Goal: Information Seeking & Learning: Check status

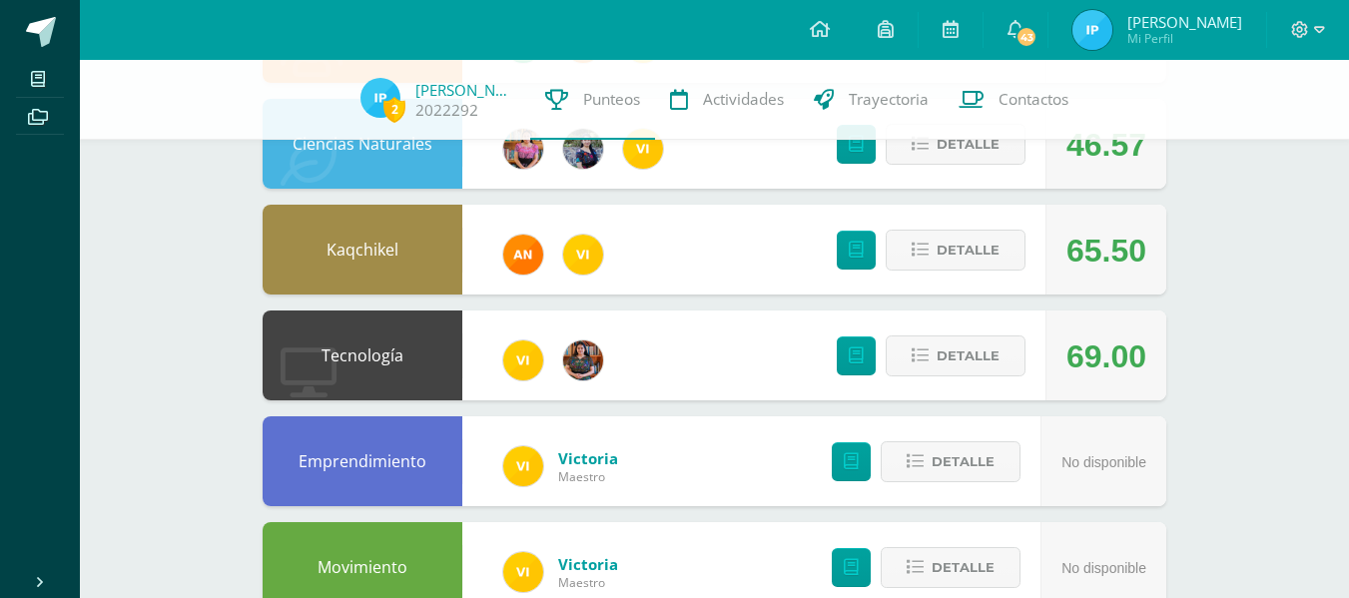
scroll to position [323, 0]
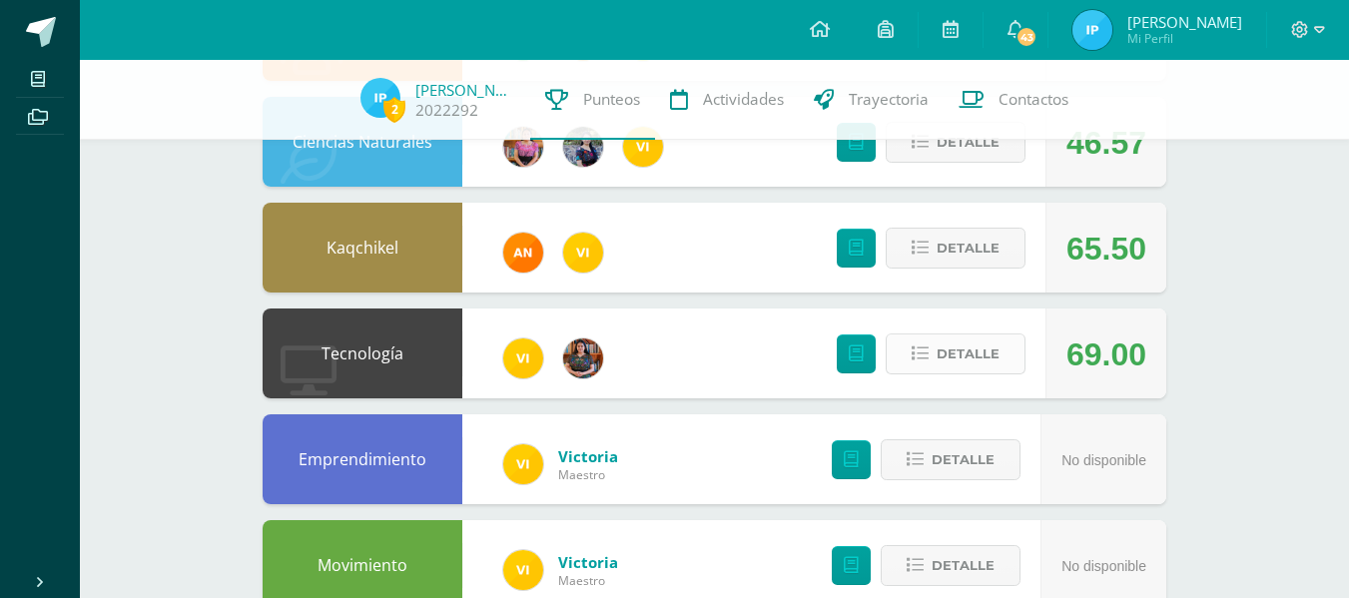
click at [932, 360] on button "Detalle" at bounding box center [956, 353] width 140 height 41
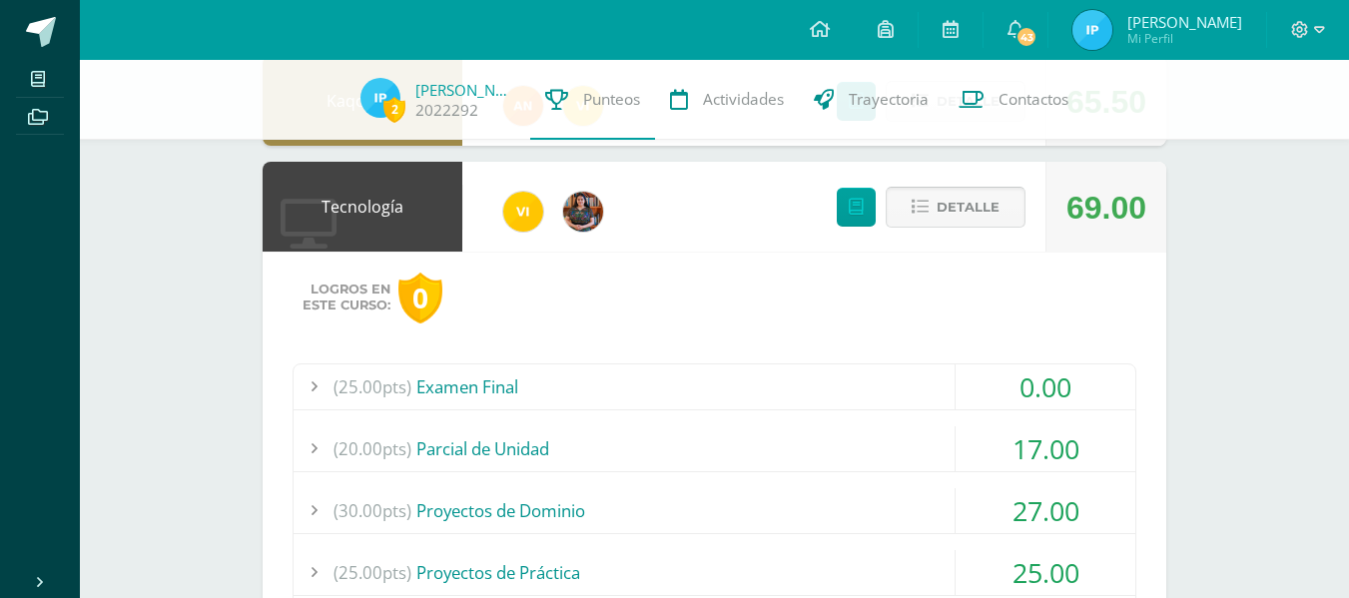
scroll to position [468, 0]
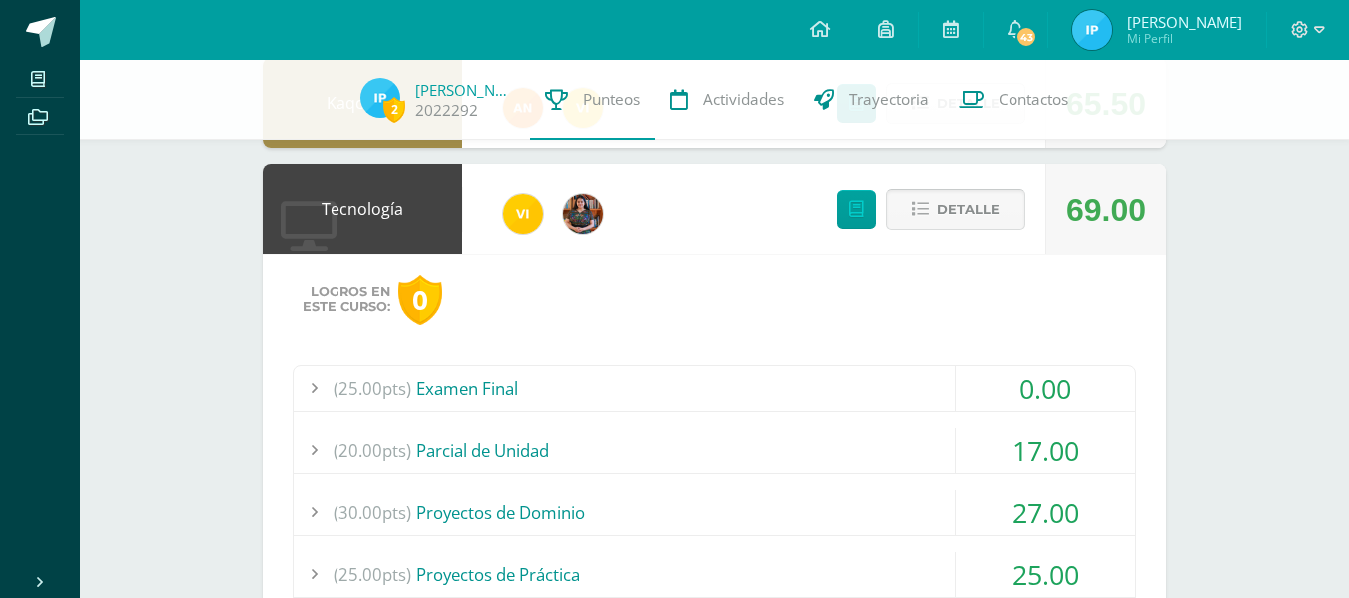
click at [943, 203] on span "Detalle" at bounding box center [968, 209] width 63 height 37
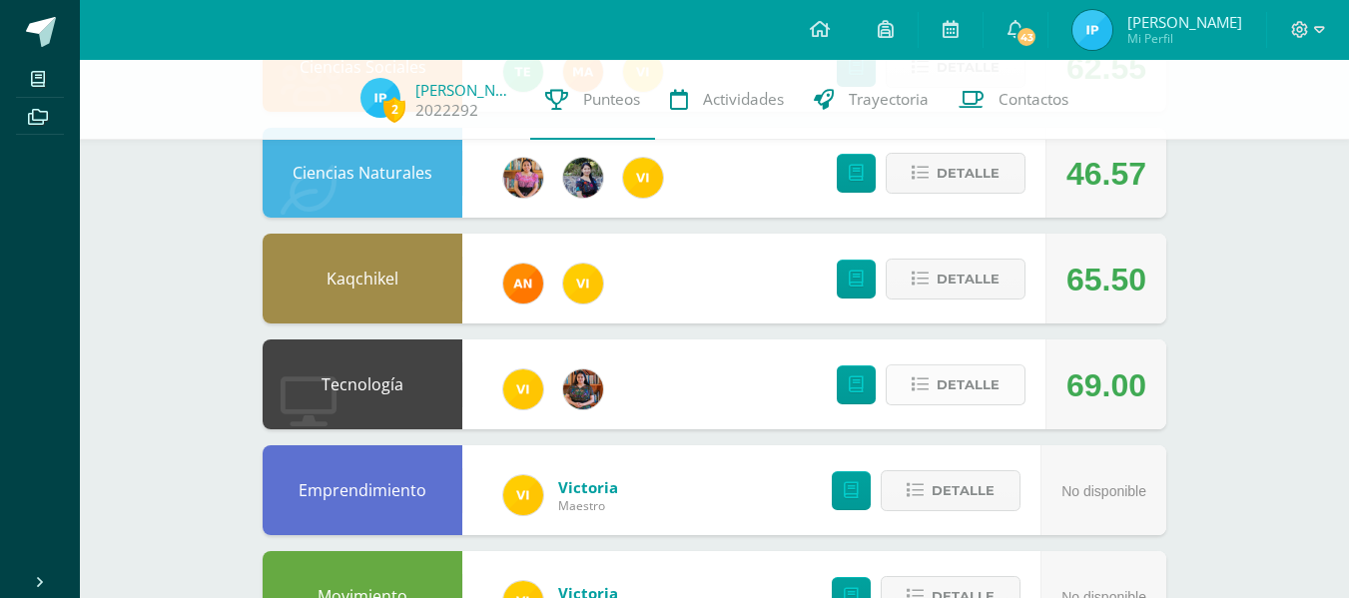
scroll to position [292, 0]
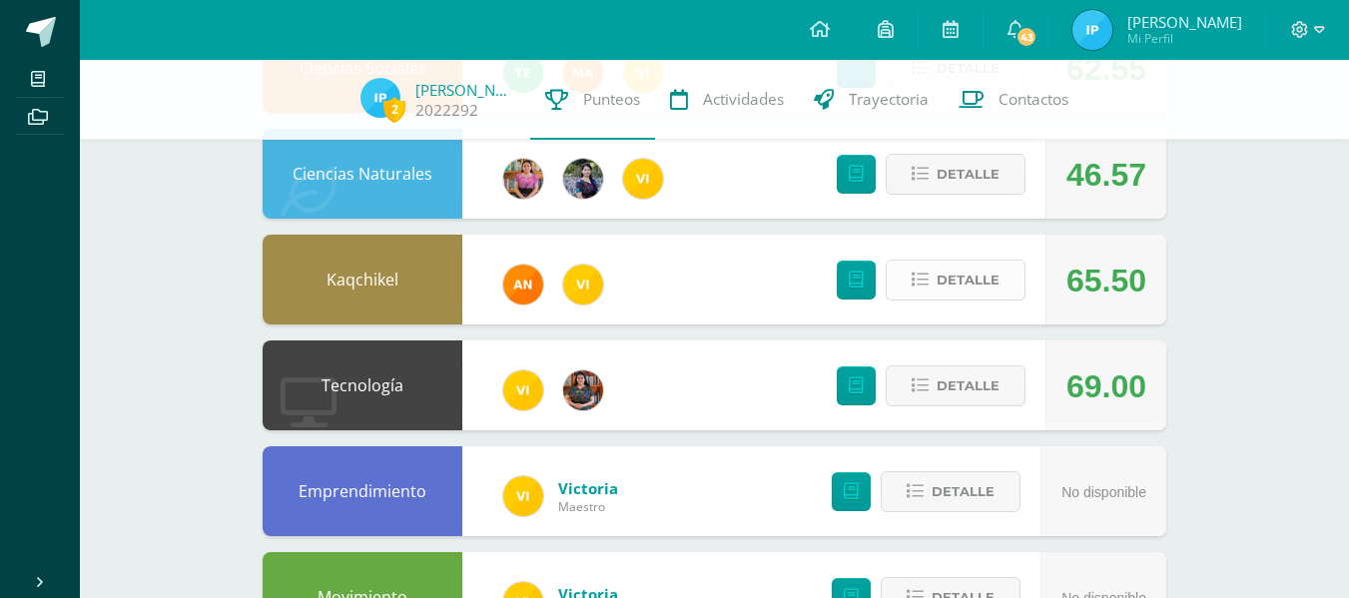
click at [952, 286] on span "Detalle" at bounding box center [968, 280] width 63 height 37
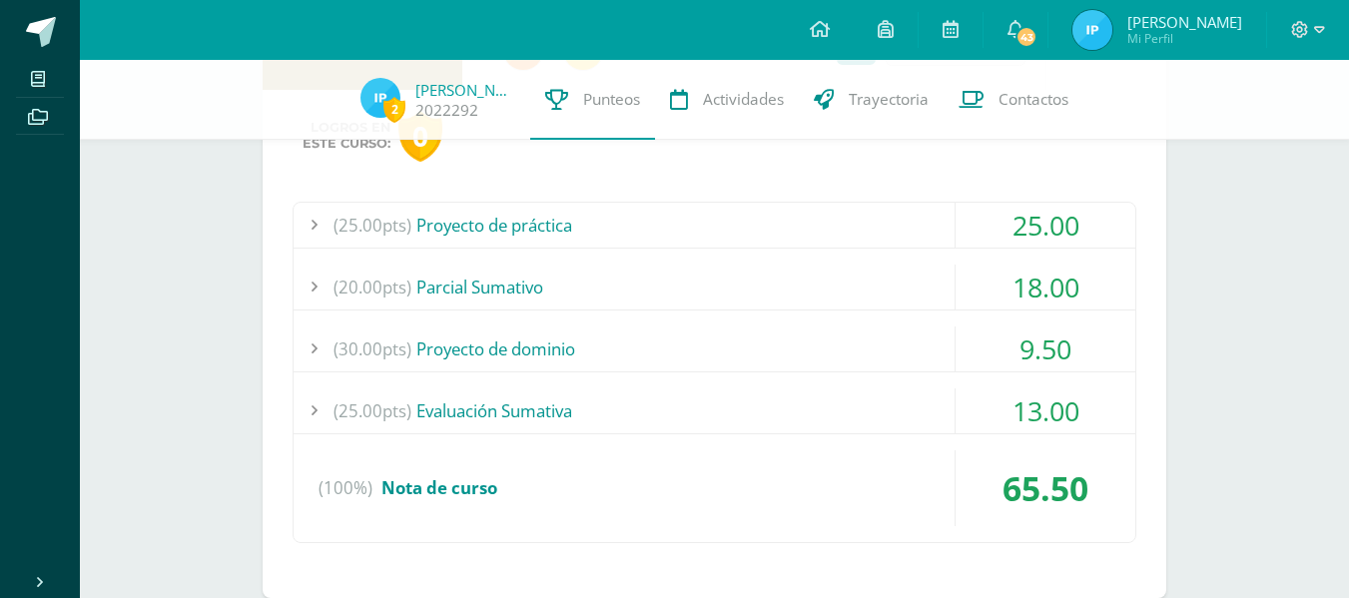
scroll to position [527, 0]
click at [691, 344] on div "(30.00pts) Proyecto de dominio" at bounding box center [715, 347] width 842 height 45
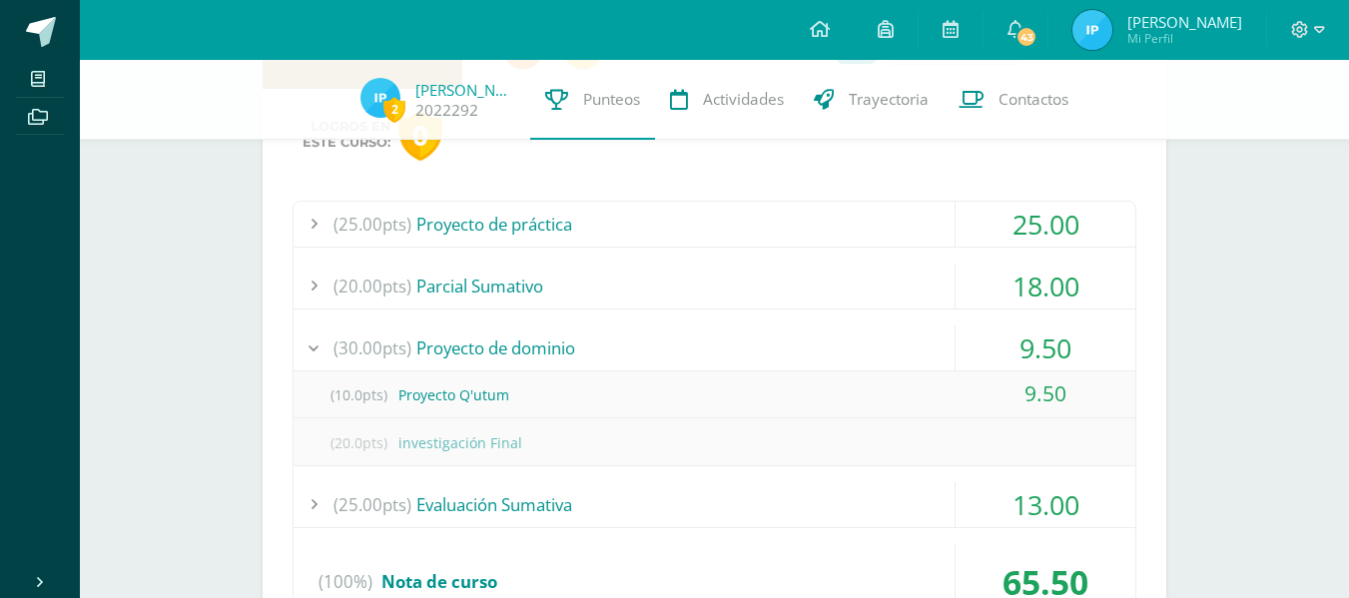
click at [691, 344] on div "(30.00pts) Proyecto de dominio" at bounding box center [715, 347] width 842 height 45
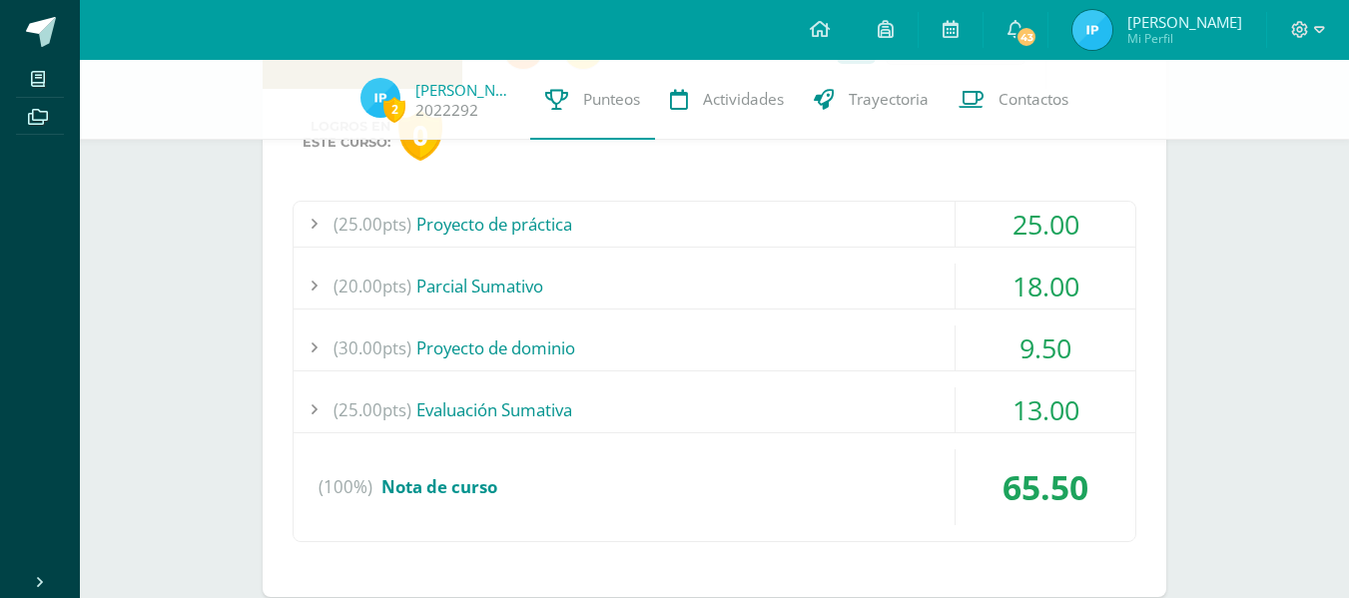
click at [694, 414] on div "(25.00pts) Evaluación Sumativa" at bounding box center [715, 409] width 842 height 45
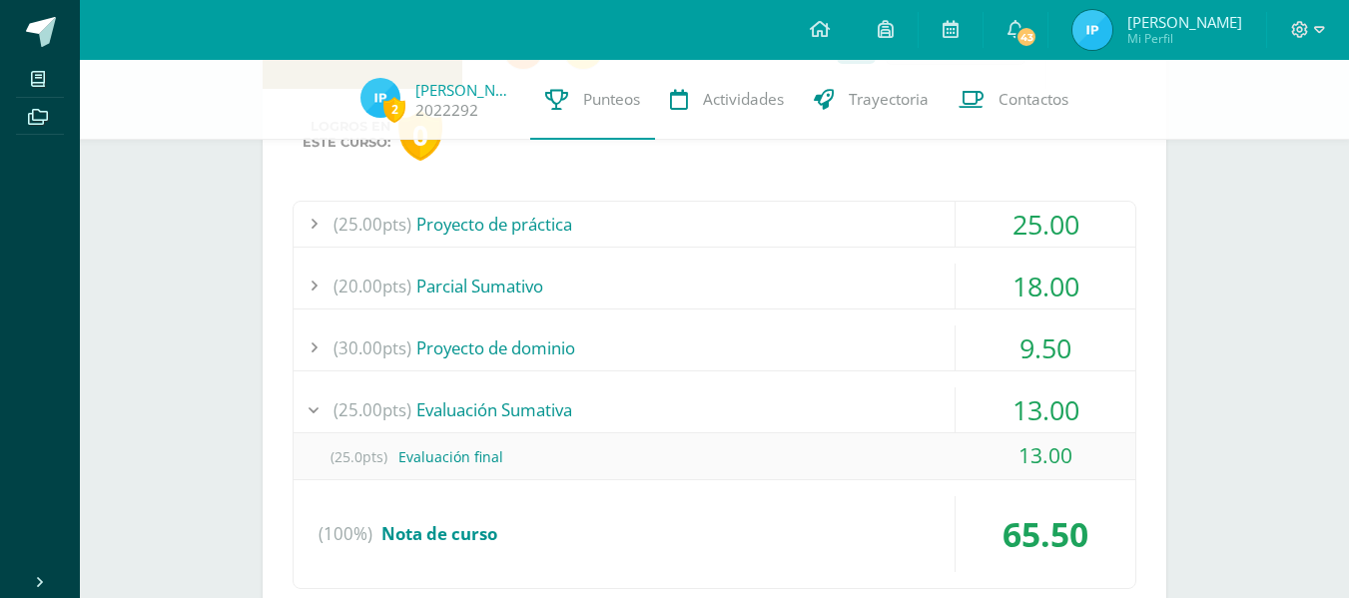
click at [694, 414] on div "(25.00pts) Evaluación Sumativa" at bounding box center [715, 409] width 842 height 45
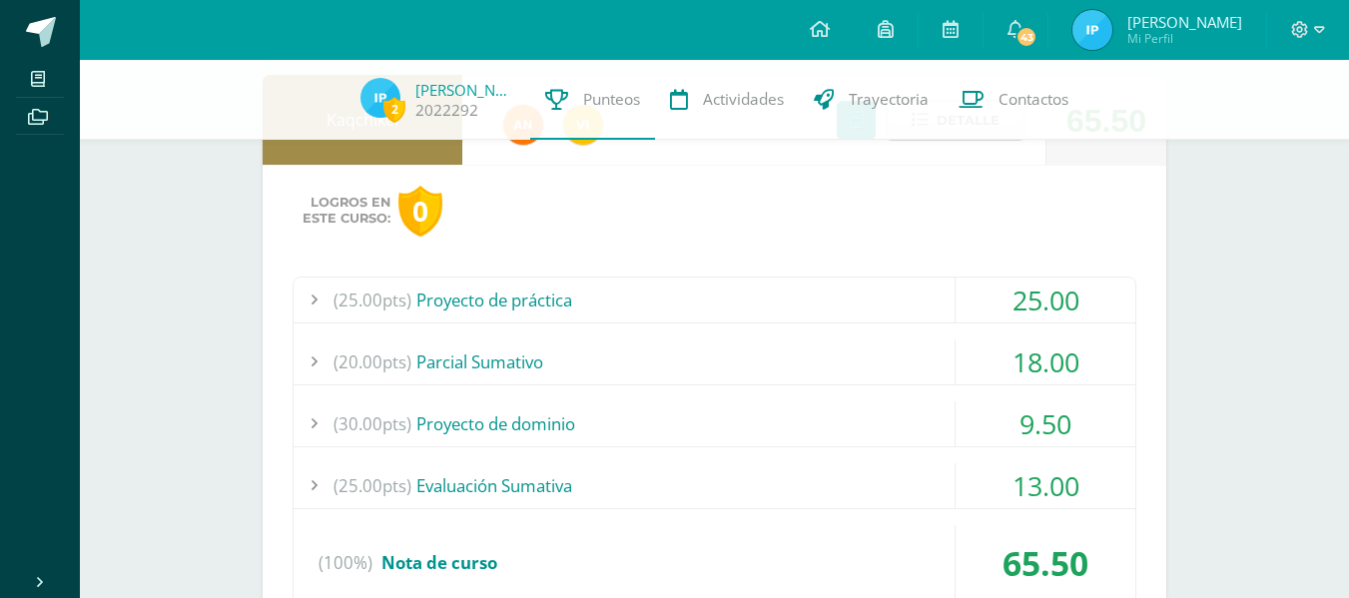
scroll to position [450, 0]
click at [723, 420] on div "(30.00pts) Proyecto de dominio" at bounding box center [715, 424] width 842 height 45
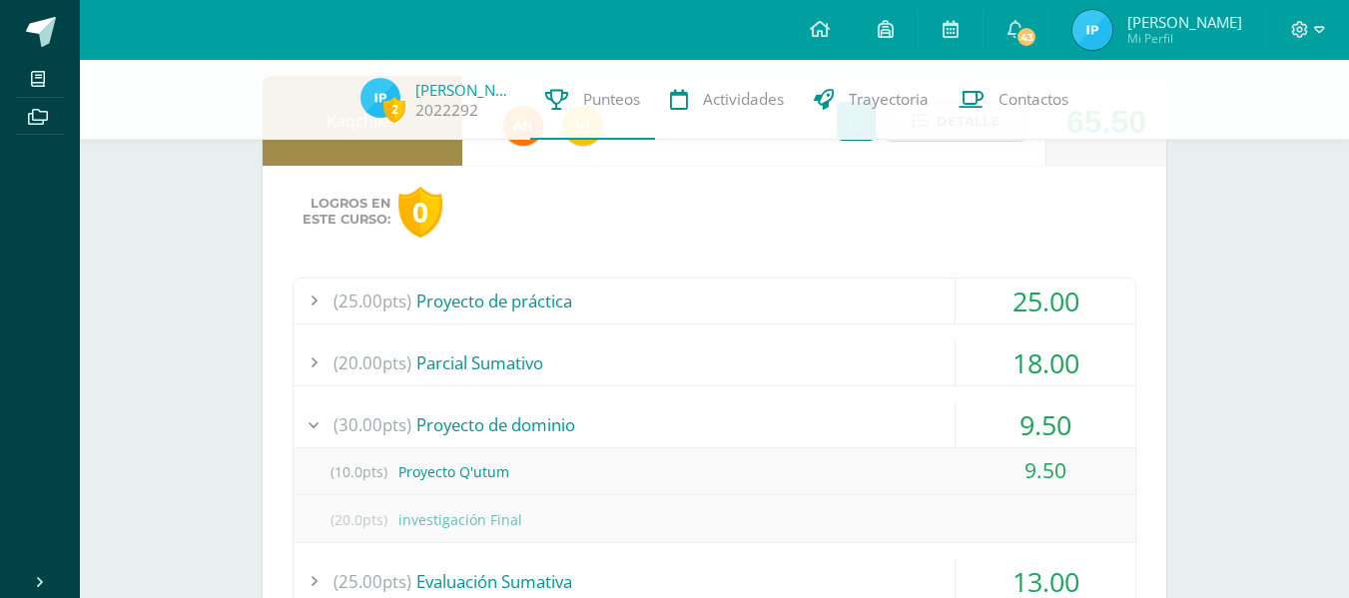
click at [723, 420] on div "(30.00pts) Proyecto de dominio" at bounding box center [715, 424] width 842 height 45
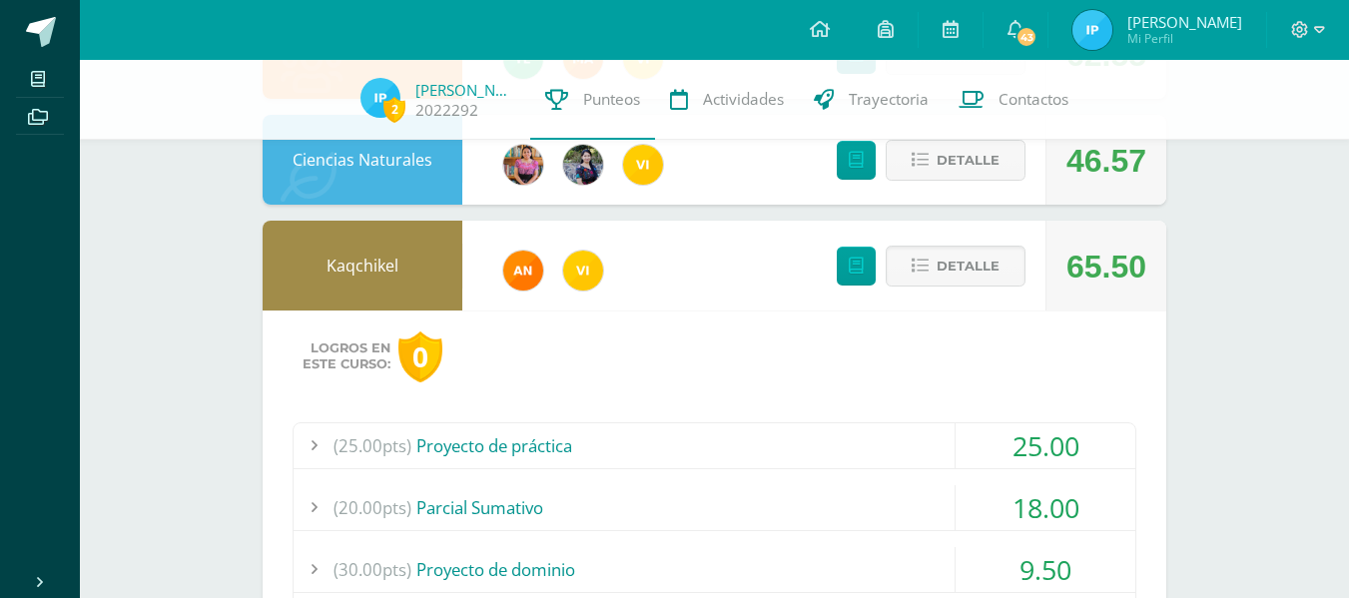
scroll to position [305, 0]
click at [954, 272] on span "Detalle" at bounding box center [968, 267] width 63 height 37
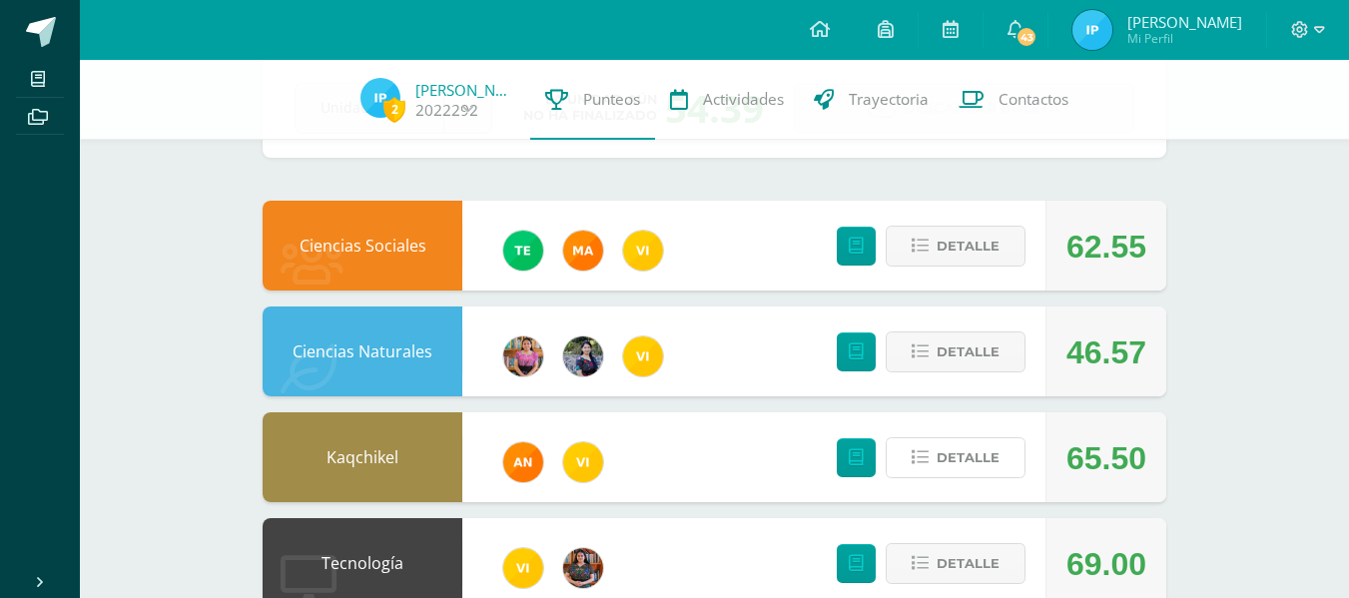
scroll to position [113, 0]
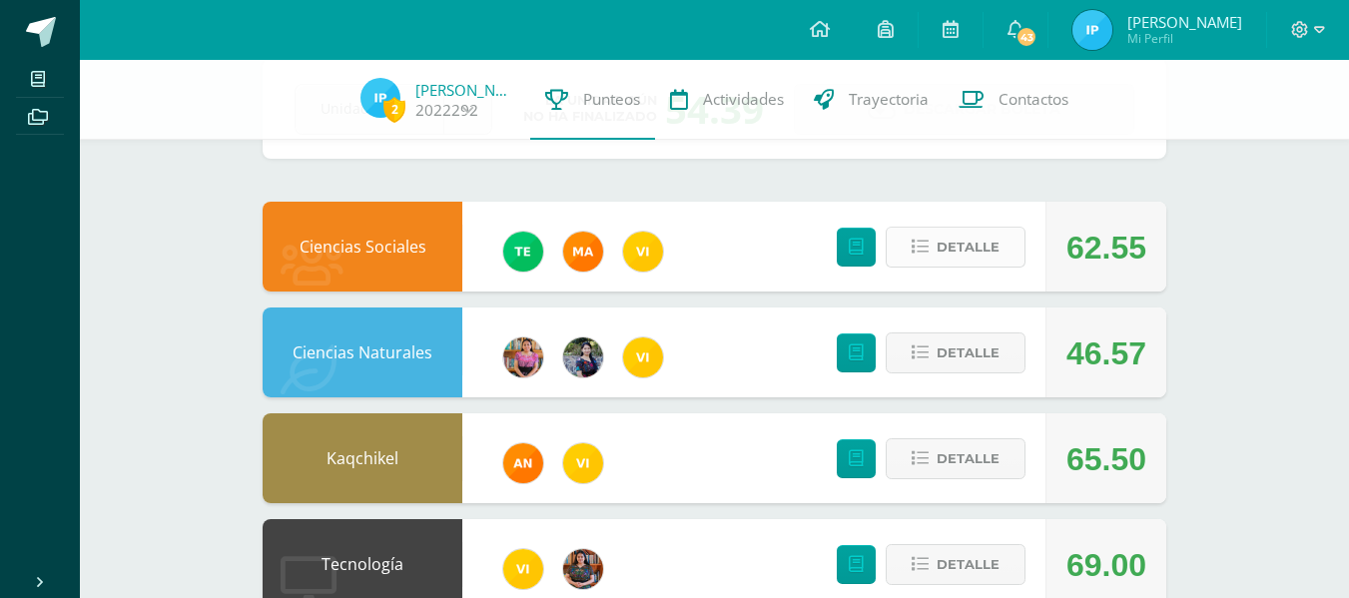
click at [950, 244] on span "Detalle" at bounding box center [968, 247] width 63 height 37
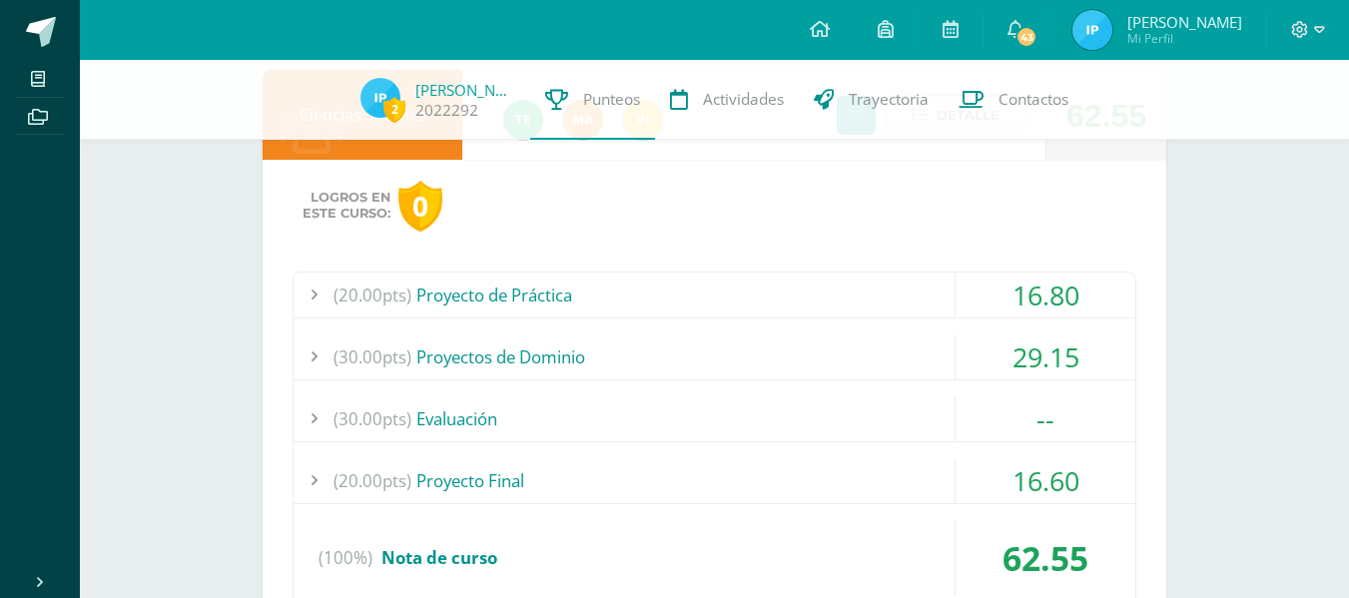
scroll to position [246, 0]
click at [713, 479] on div "(20.00pts) Proyecto Final" at bounding box center [715, 479] width 842 height 45
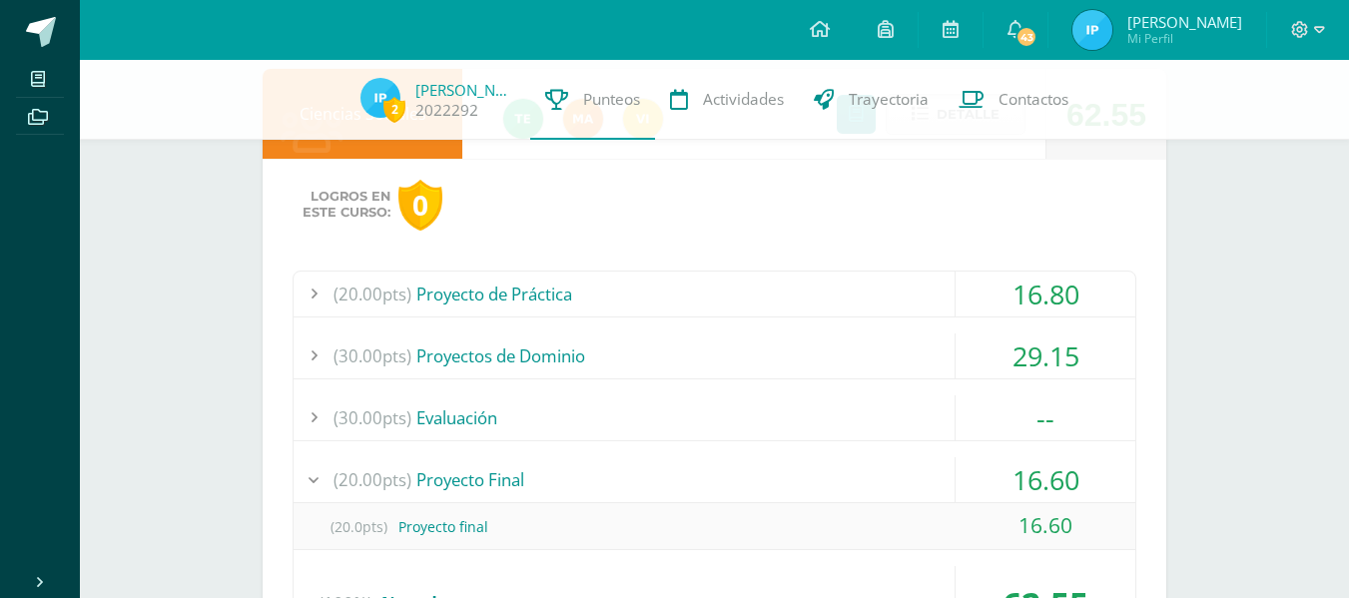
click at [713, 479] on div "(20.00pts) Proyecto Final" at bounding box center [715, 479] width 842 height 45
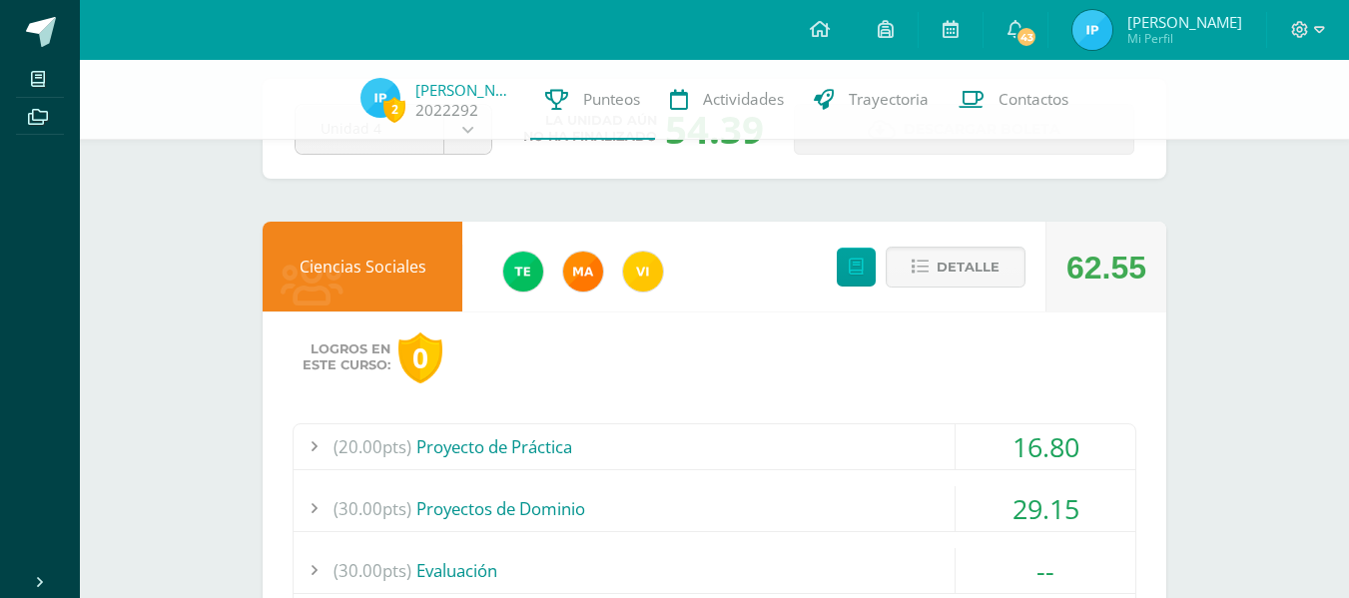
scroll to position [92, 0]
click at [944, 261] on span "Detalle" at bounding box center [968, 268] width 63 height 37
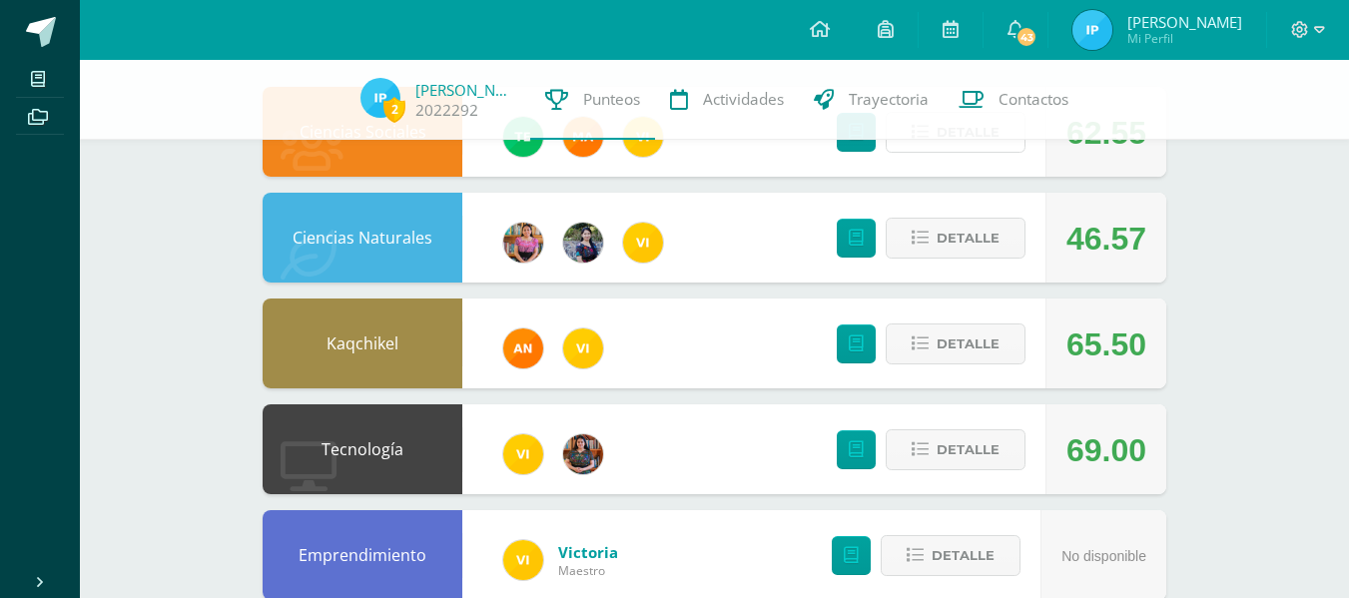
scroll to position [229, 0]
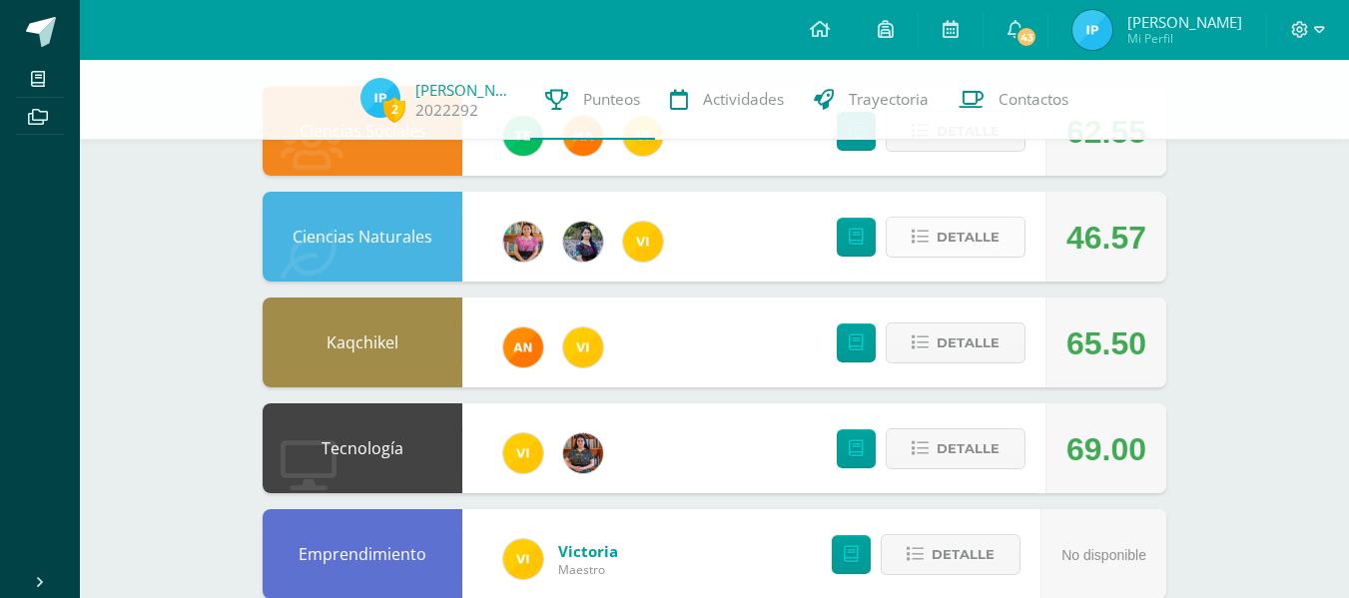
click at [962, 233] on span "Detalle" at bounding box center [968, 237] width 63 height 37
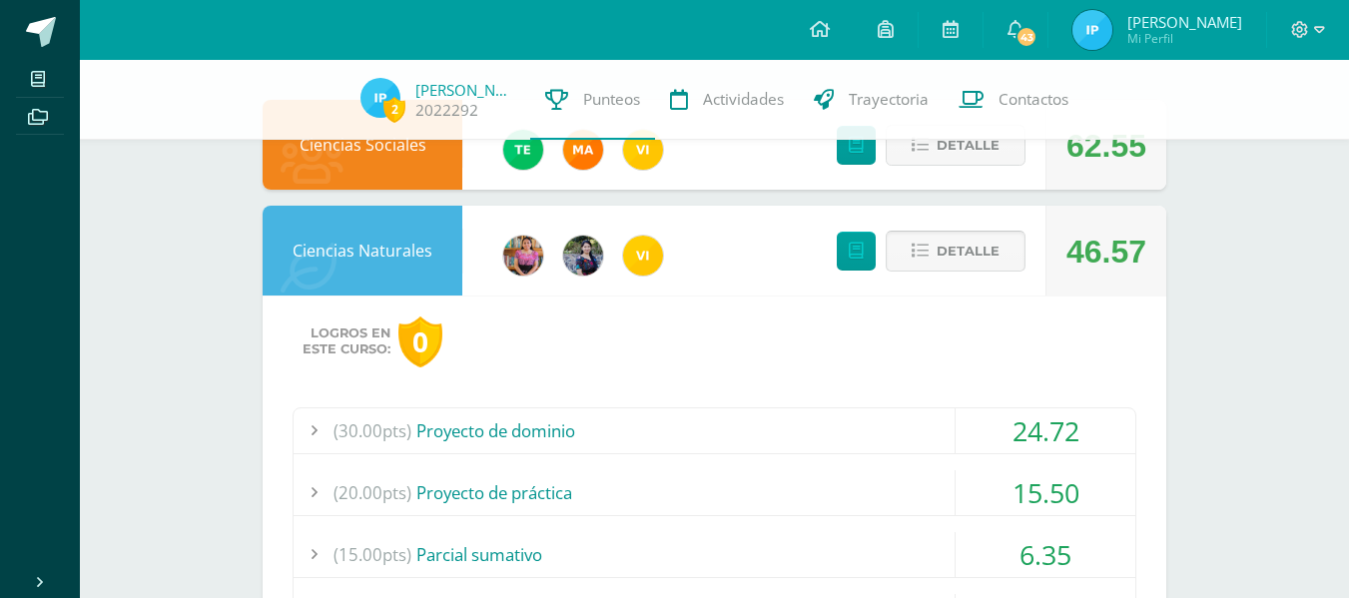
scroll to position [212, 0]
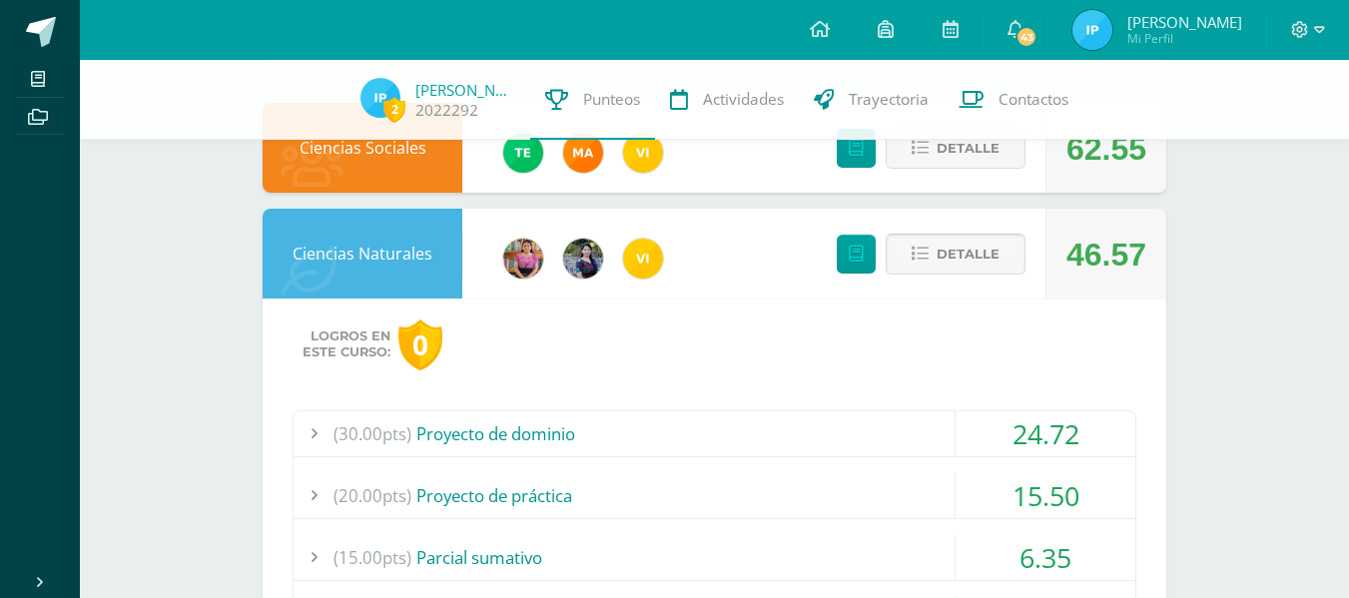
click at [966, 246] on span "Detalle" at bounding box center [968, 254] width 63 height 37
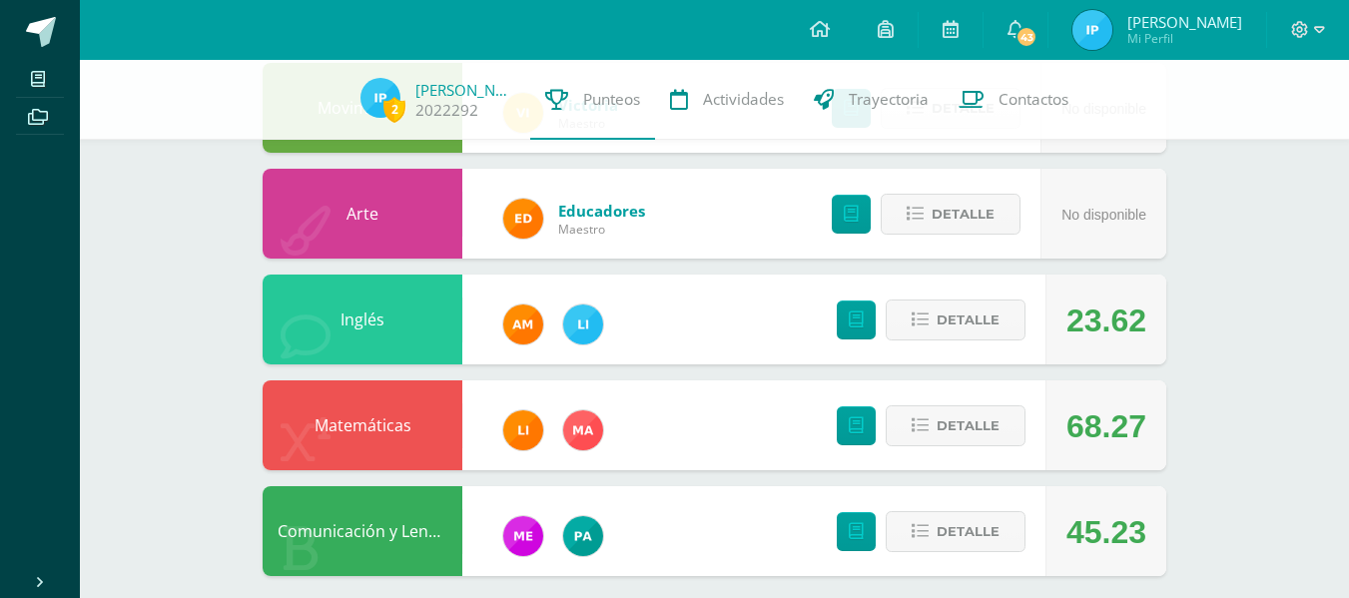
scroll to position [799, 0]
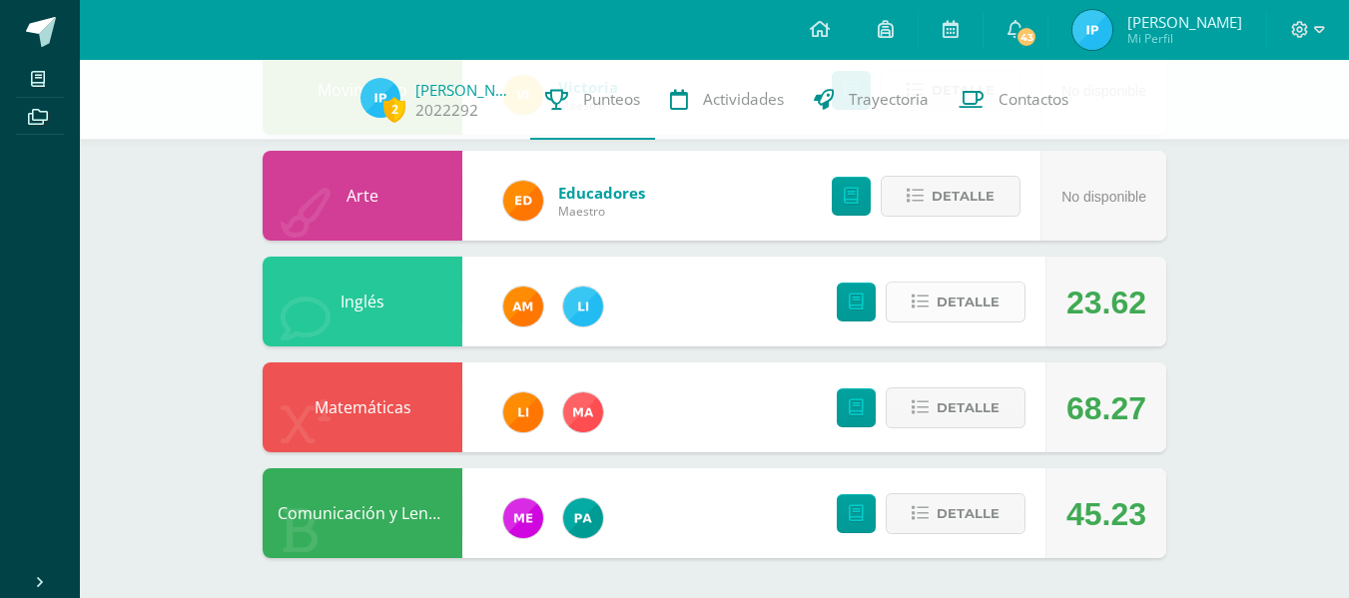
click at [957, 305] on span "Detalle" at bounding box center [968, 302] width 63 height 37
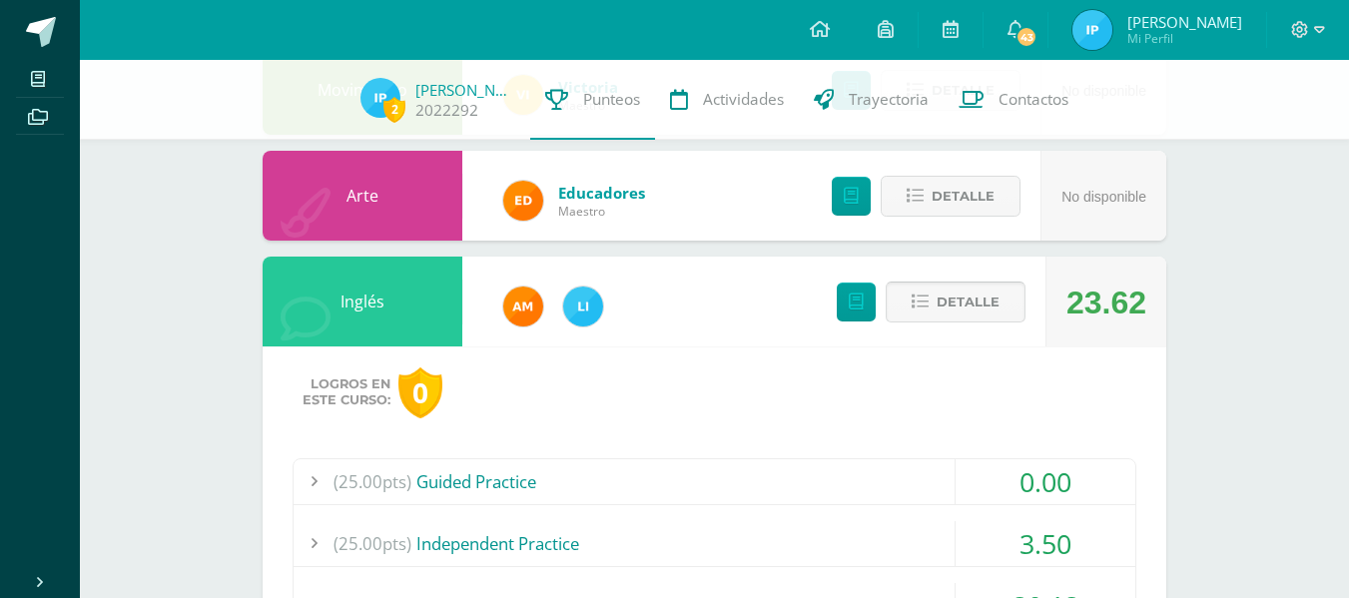
click at [957, 305] on span "Detalle" at bounding box center [968, 302] width 63 height 37
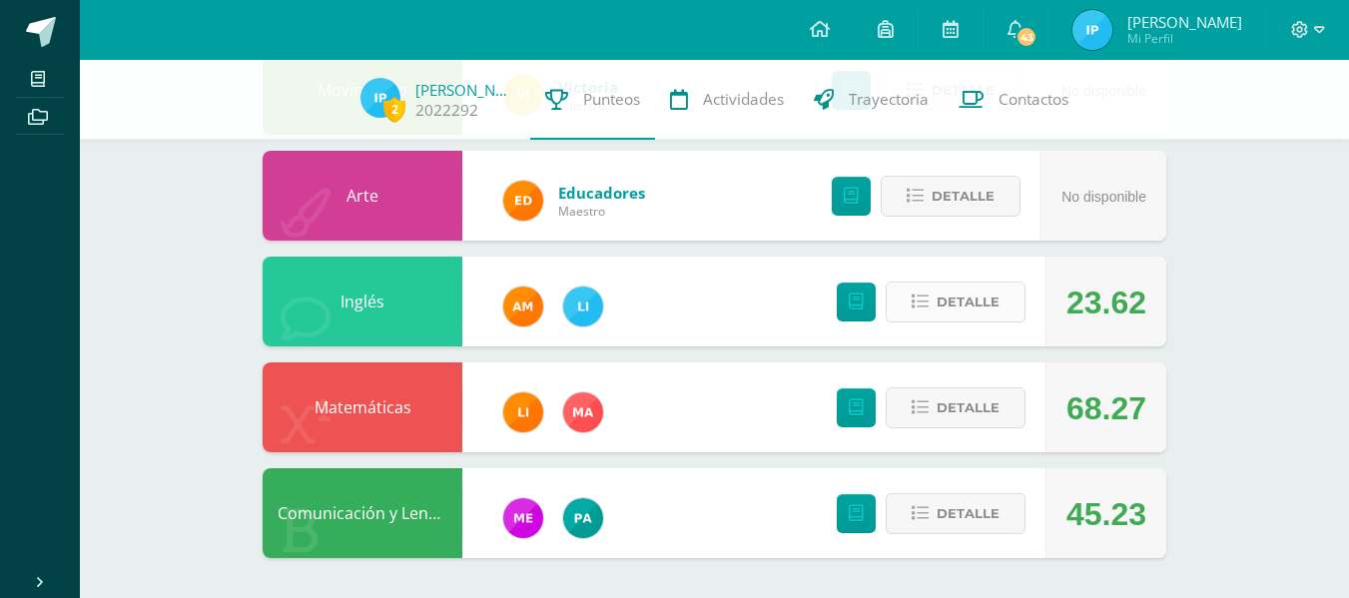
click at [970, 307] on span "Detalle" at bounding box center [968, 302] width 63 height 37
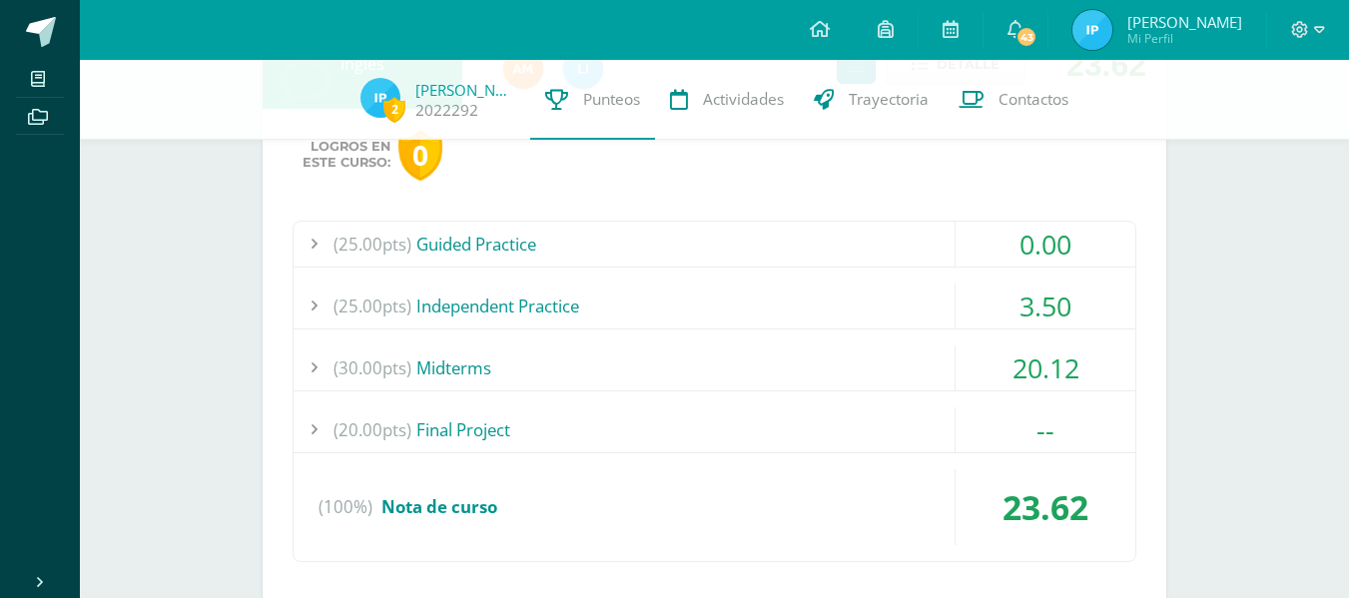
scroll to position [1071, 0]
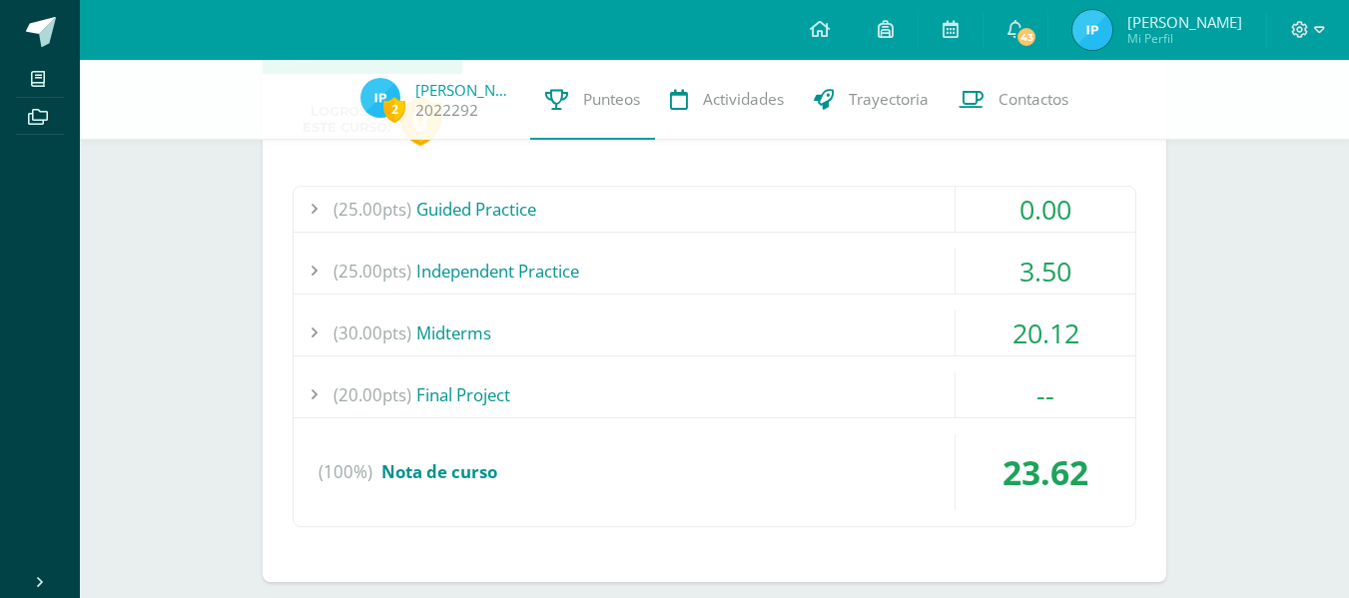
click at [728, 206] on div "(25.00pts) Guided Practice" at bounding box center [715, 209] width 842 height 45
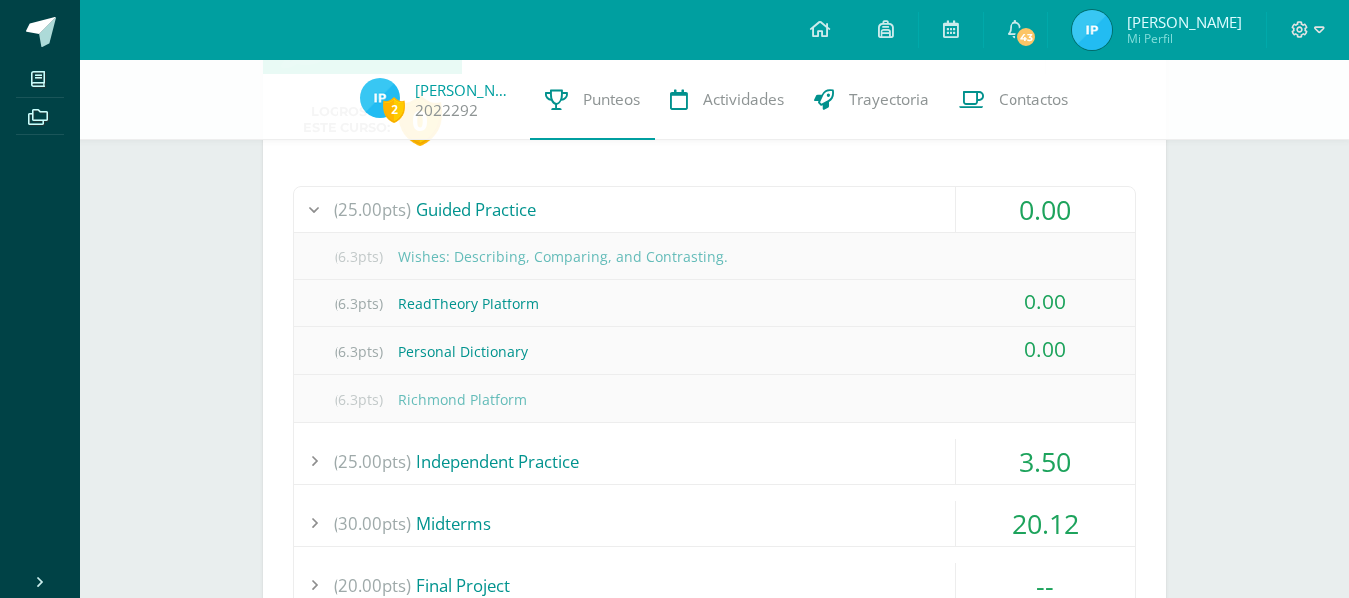
click at [728, 206] on div "(25.00pts) Guided Practice" at bounding box center [715, 209] width 842 height 45
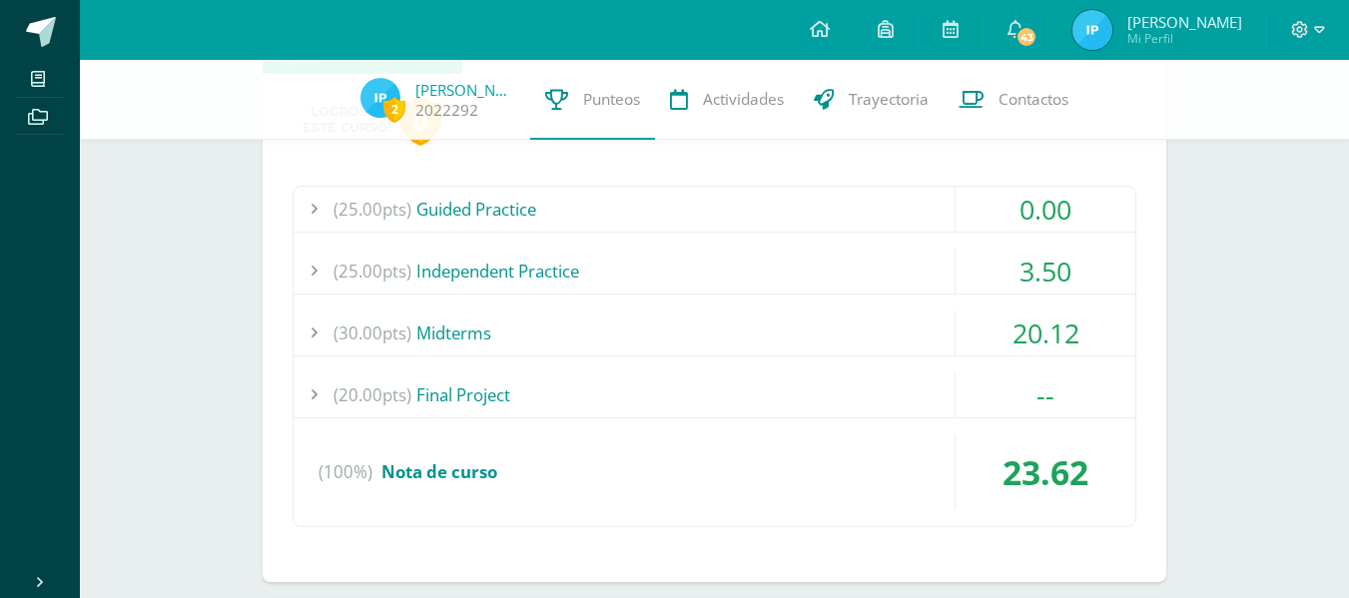
click at [721, 274] on div "(25.00pts) Independent Practice" at bounding box center [715, 271] width 842 height 45
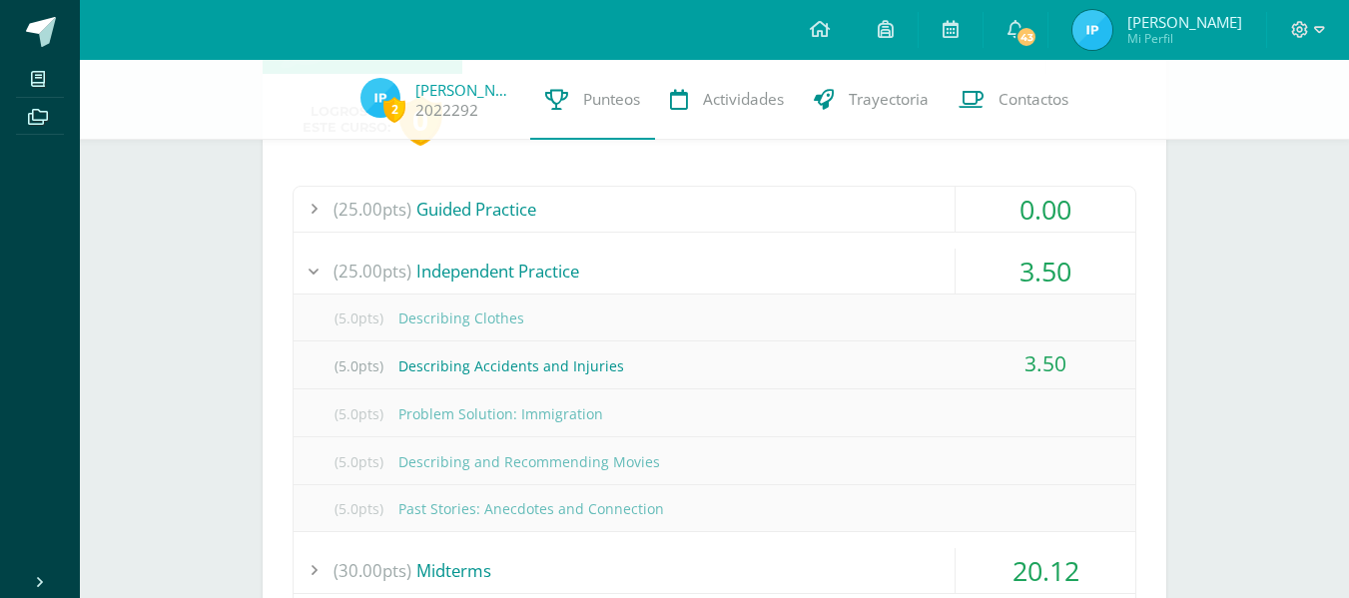
click at [721, 274] on div "(25.00pts) Independent Practice" at bounding box center [715, 271] width 842 height 45
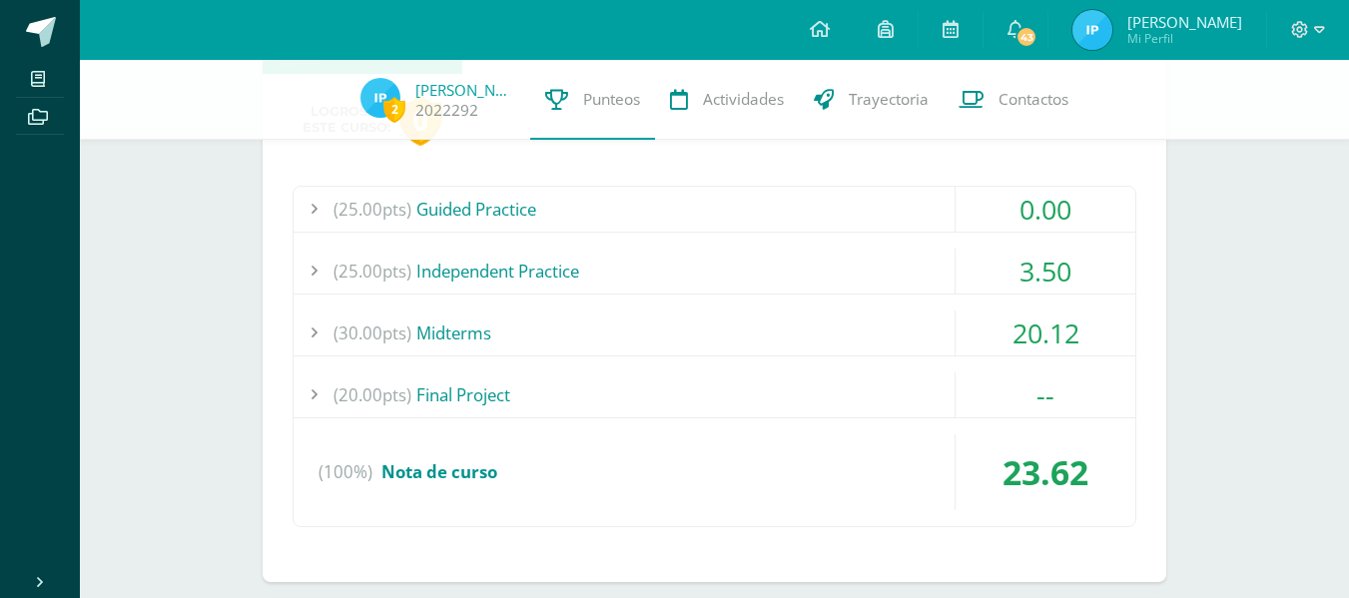
click at [711, 340] on div "(30.00pts) Midterms" at bounding box center [715, 333] width 842 height 45
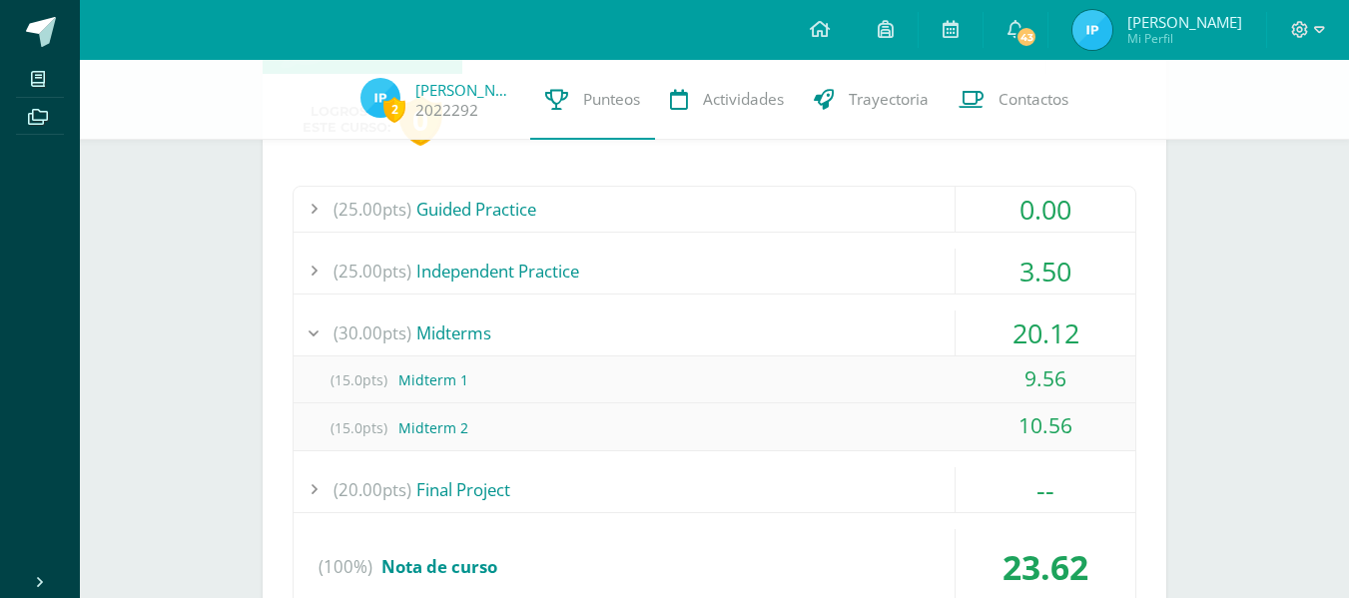
click at [711, 340] on div "(30.00pts) Midterms" at bounding box center [715, 333] width 842 height 45
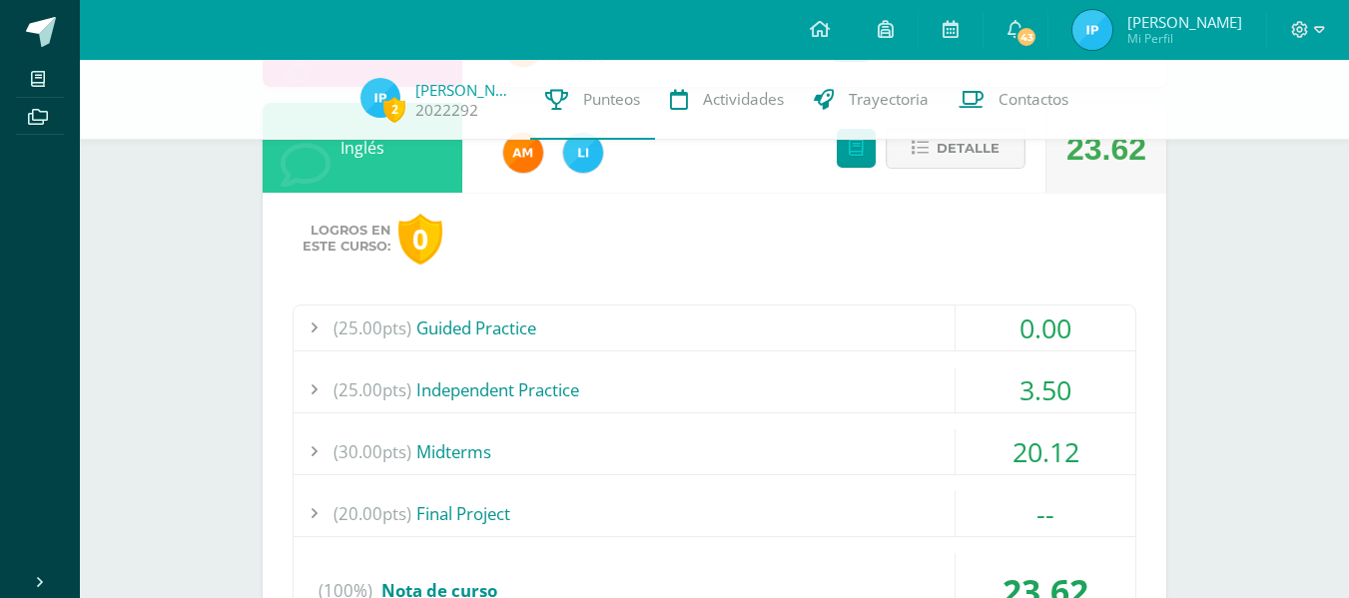
scroll to position [949, 0]
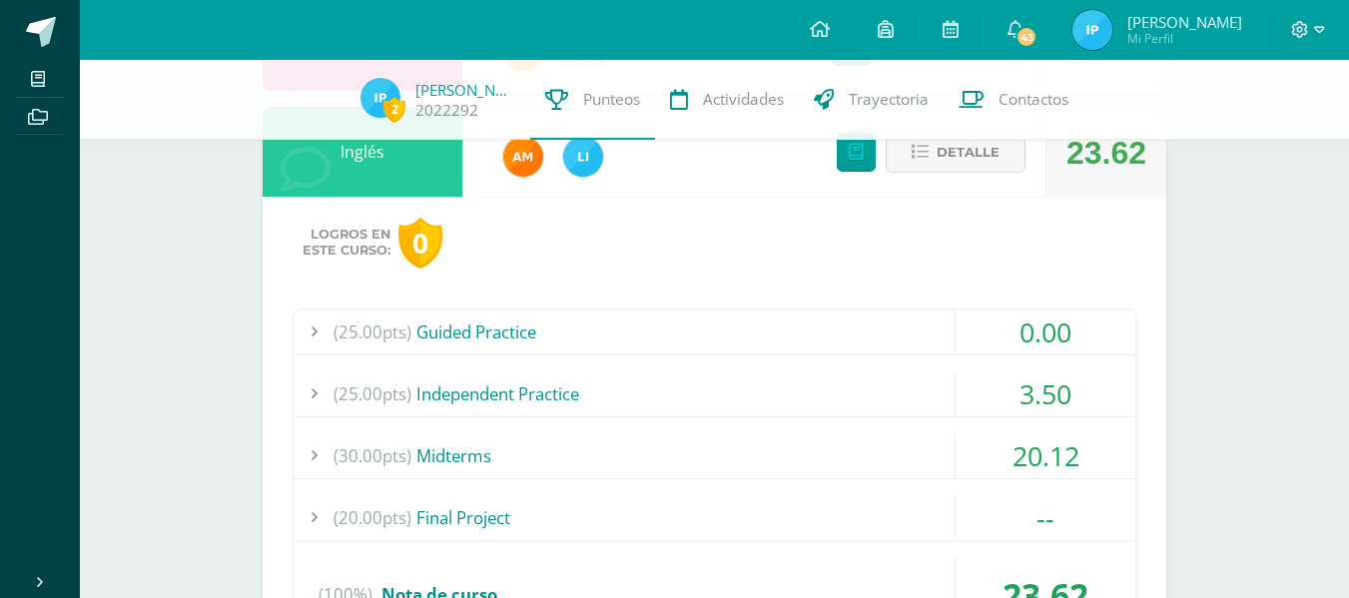
click at [928, 165] on button "Detalle" at bounding box center [956, 152] width 140 height 41
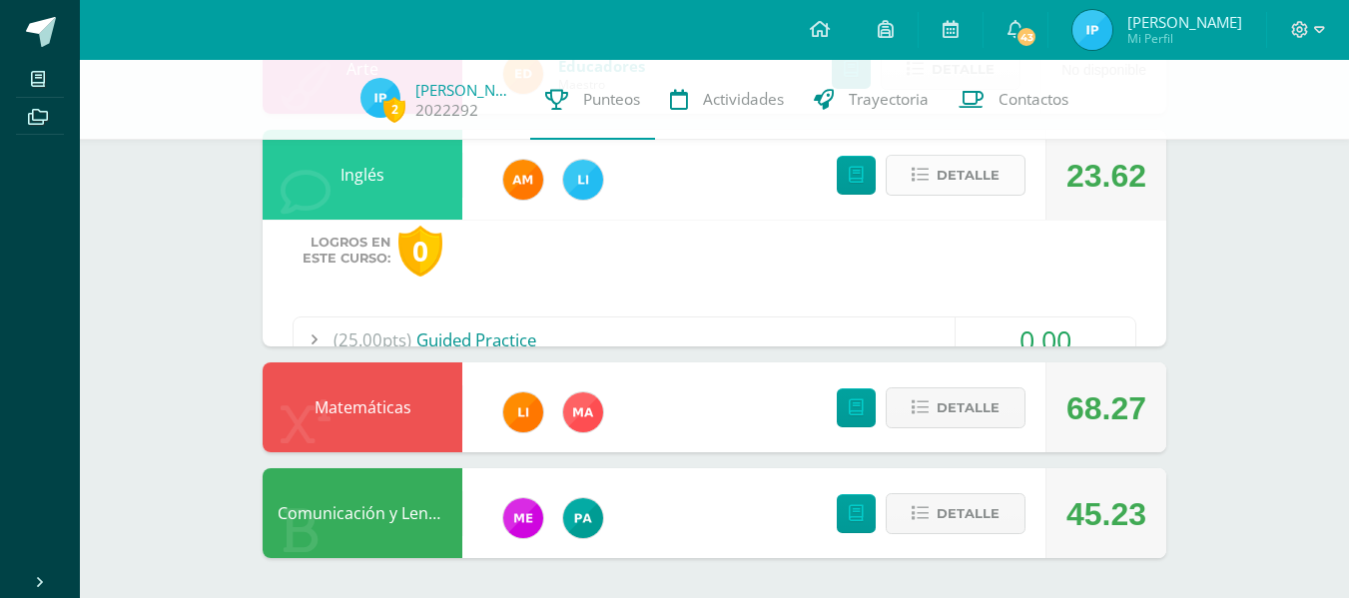
scroll to position [799, 0]
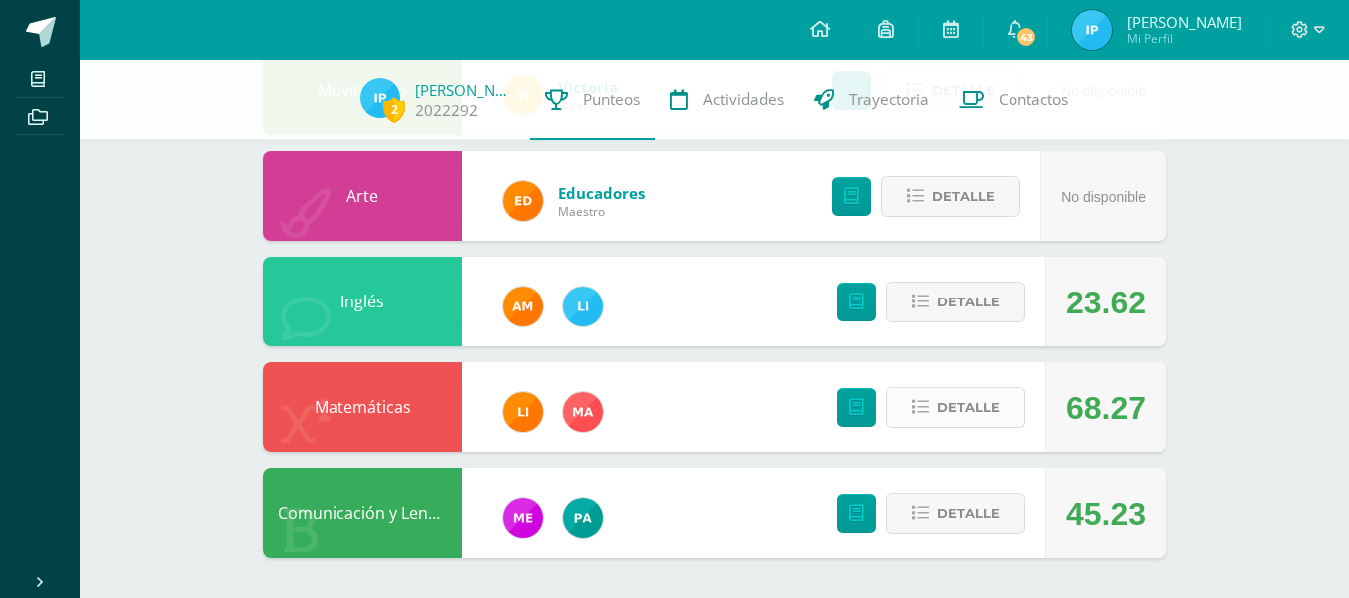
click at [964, 404] on span "Detalle" at bounding box center [968, 407] width 63 height 37
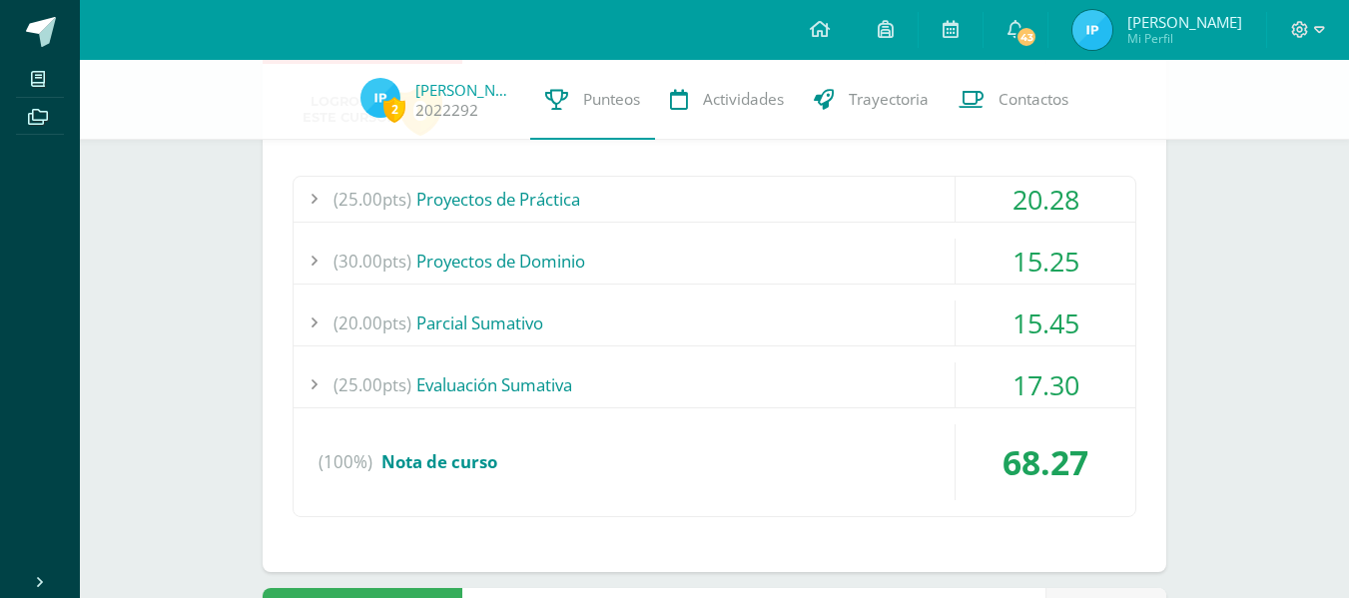
scroll to position [1188, 0]
